Goal: Communication & Community: Answer question/provide support

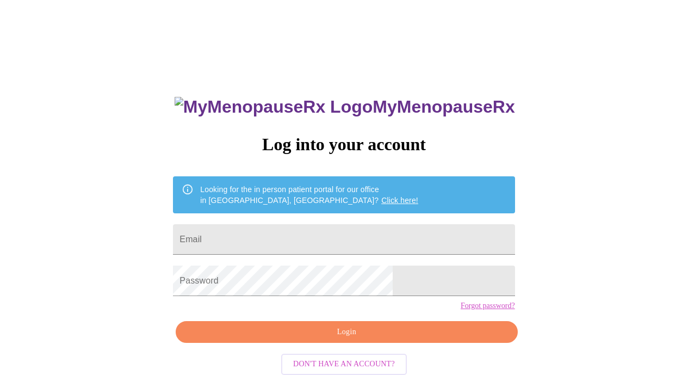
scroll to position [11, 0]
click at [328, 228] on input "Email" at bounding box center [344, 239] width 342 height 30
type input "[EMAIL_ADDRESS][DOMAIN_NAME]"
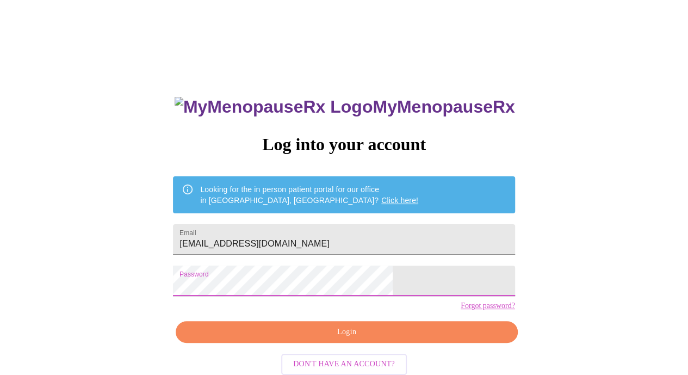
click at [354, 339] on span "Login" at bounding box center [346, 332] width 317 height 14
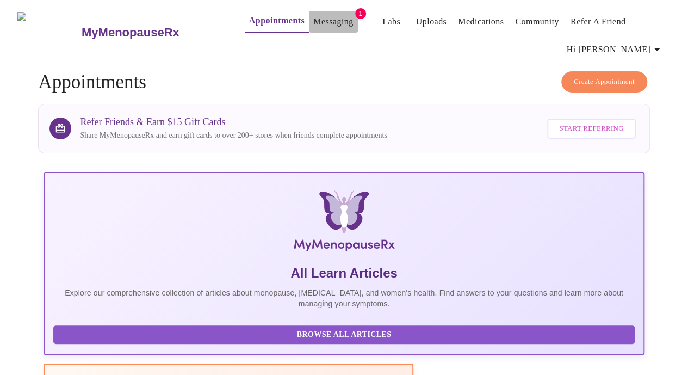
click at [317, 17] on link "Messaging" at bounding box center [333, 21] width 40 height 15
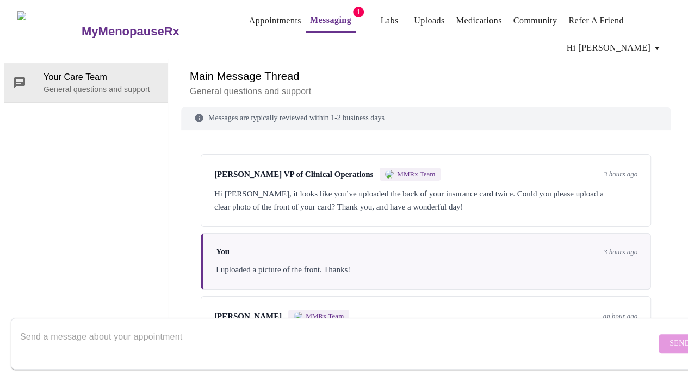
scroll to position [70, 0]
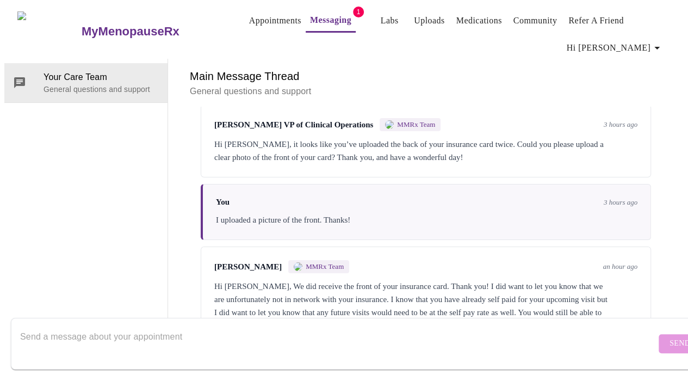
click at [253, 330] on textarea "Send a message about your appointment" at bounding box center [338, 343] width 636 height 35
type textarea "T"
type textarea "I"
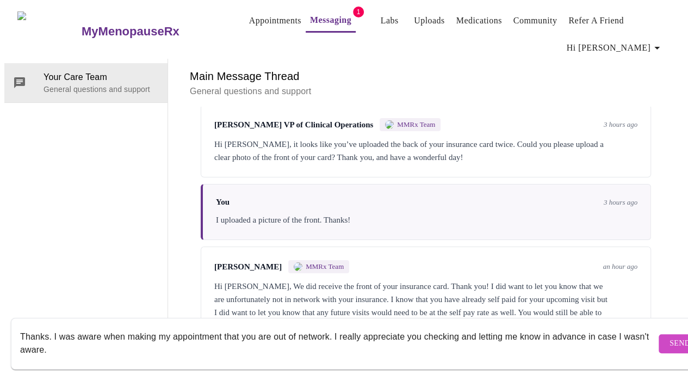
type textarea "Thanks. I was aware when making my appointment that you are out of network. I r…"
click at [670, 338] on span "Send" at bounding box center [680, 344] width 21 height 14
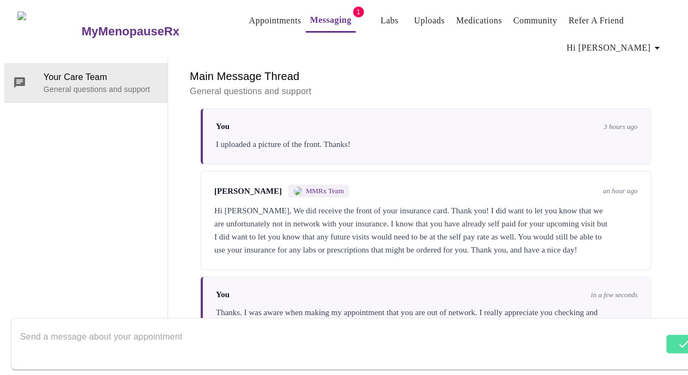
scroll to position [148, 0]
